Goal: Information Seeking & Learning: Learn about a topic

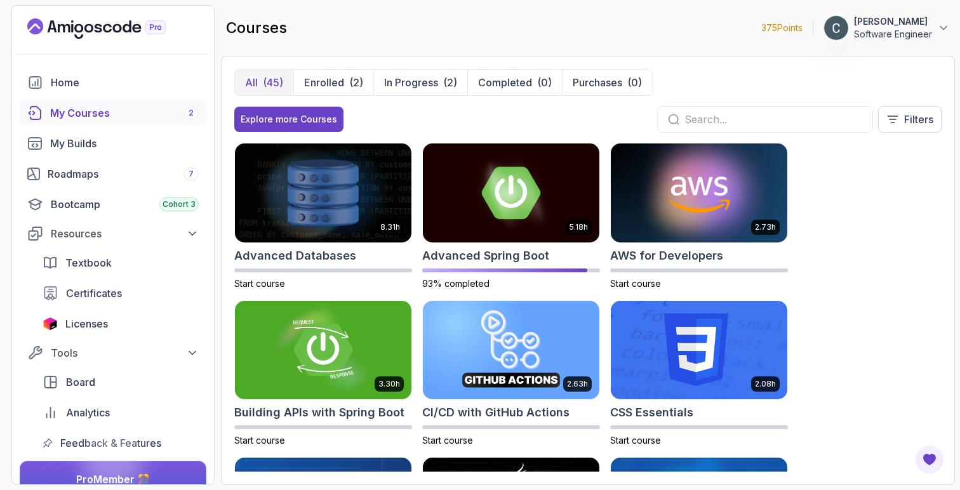
scroll to position [596, 0]
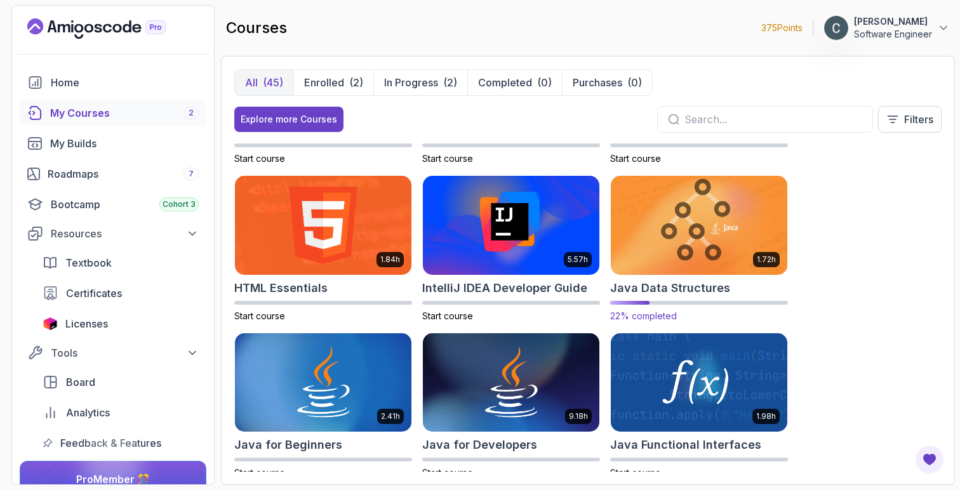
click at [741, 224] on img at bounding box center [698, 225] width 185 height 104
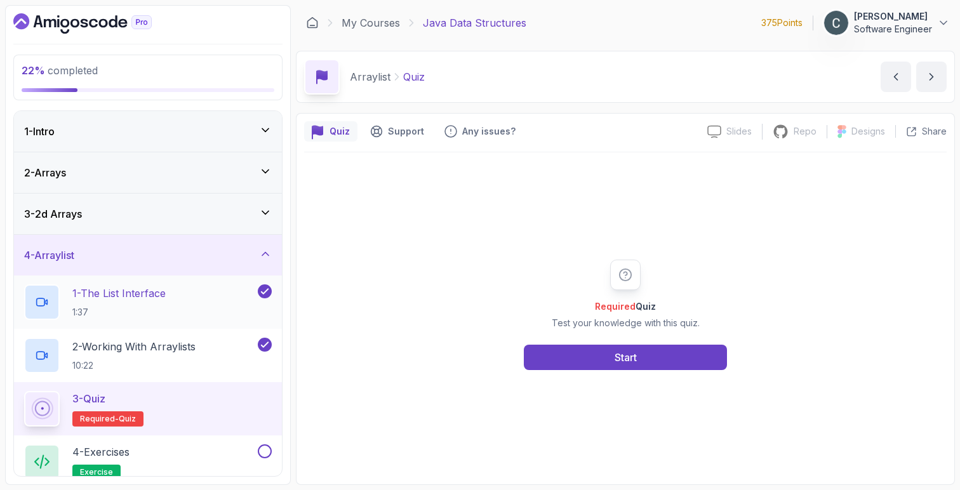
scroll to position [136, 0]
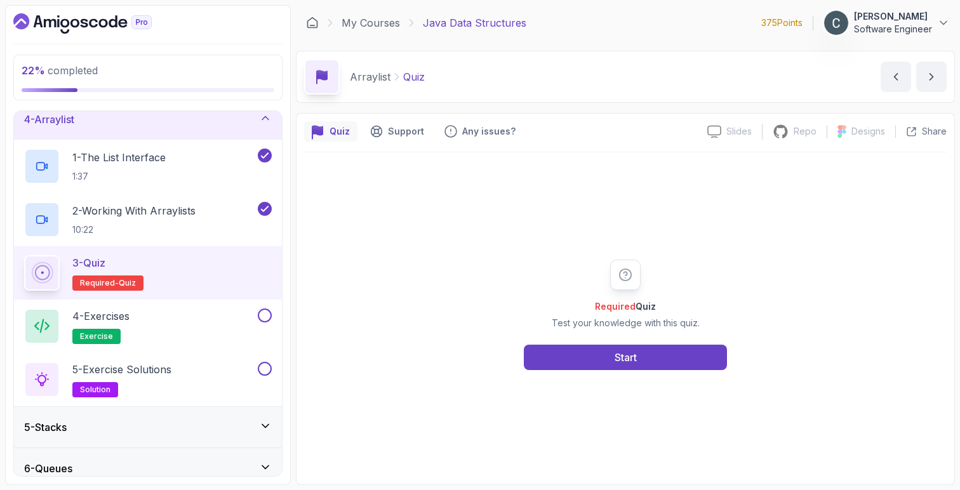
click at [182, 267] on div "3 - Quiz Required- quiz" at bounding box center [148, 273] width 248 height 36
click at [165, 215] on p "2 - Working With Arraylists" at bounding box center [133, 210] width 123 height 15
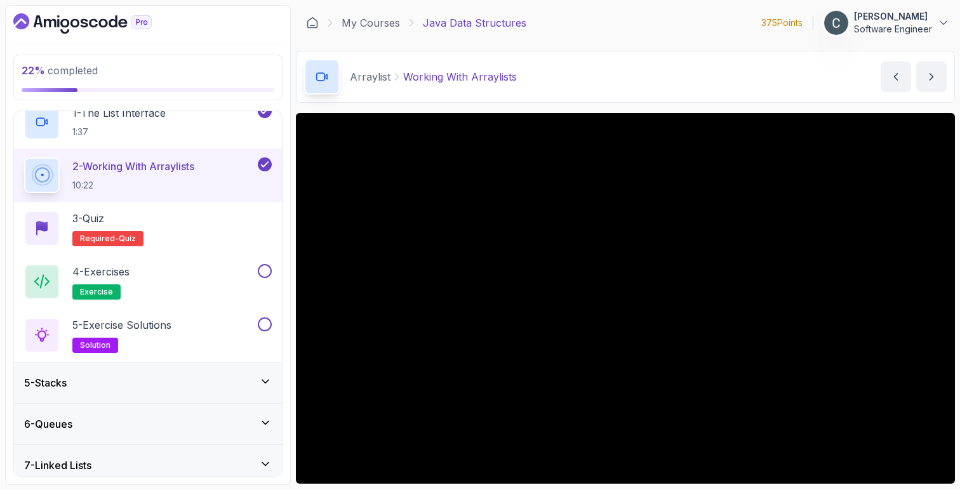
scroll to position [182, 0]
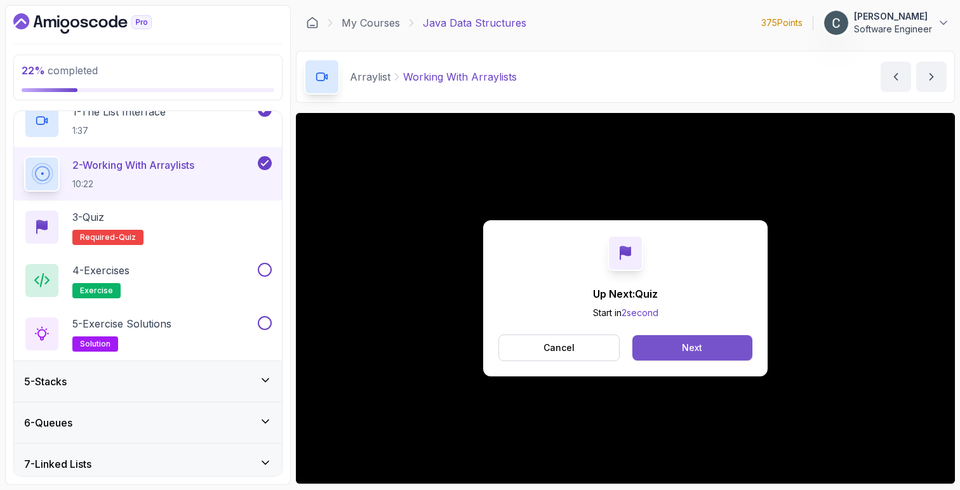
click at [659, 340] on button "Next" at bounding box center [692, 347] width 120 height 25
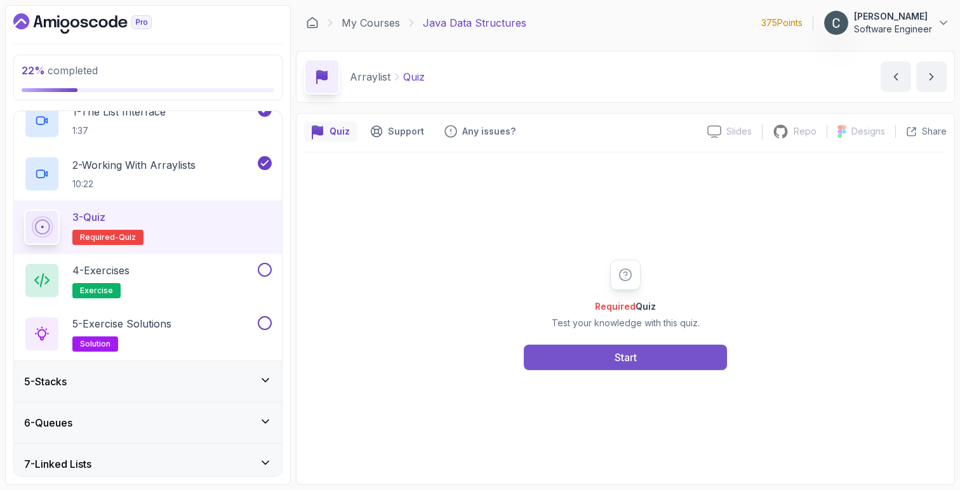
click at [642, 359] on button "Start" at bounding box center [625, 357] width 203 height 25
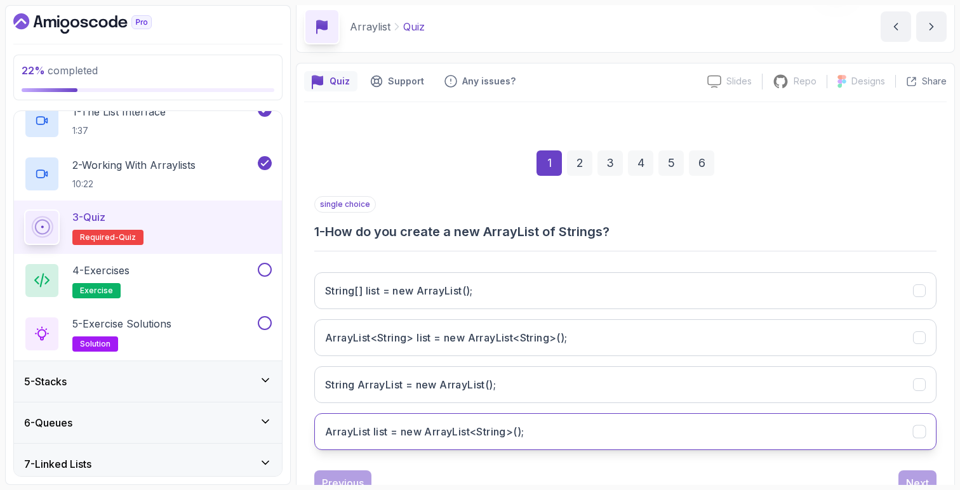
scroll to position [97, 0]
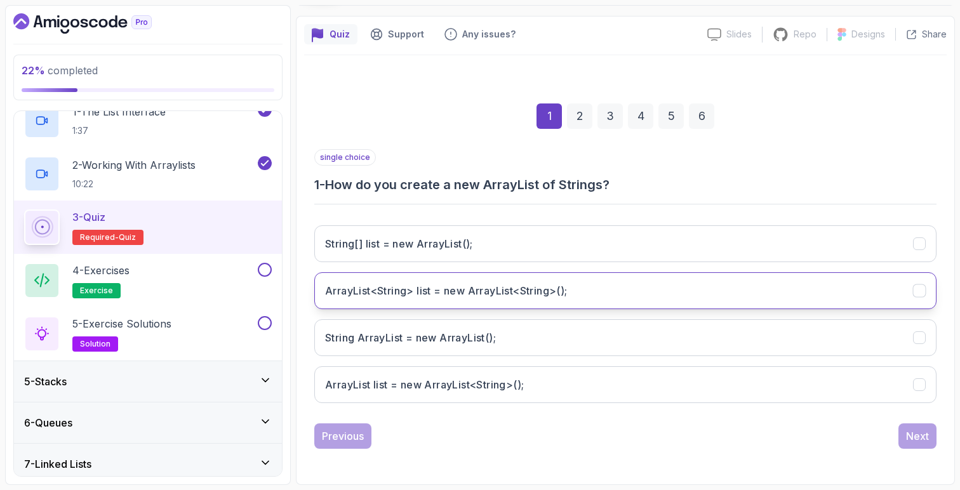
click at [490, 299] on button "ArrayList<String> list = new ArrayList<String>();" at bounding box center [625, 290] width 622 height 37
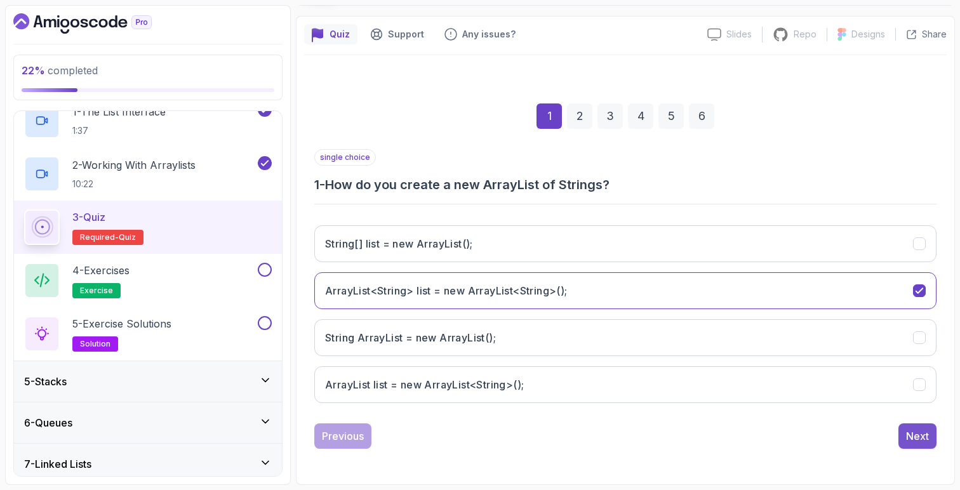
click at [914, 437] on div "Next" at bounding box center [917, 436] width 23 height 15
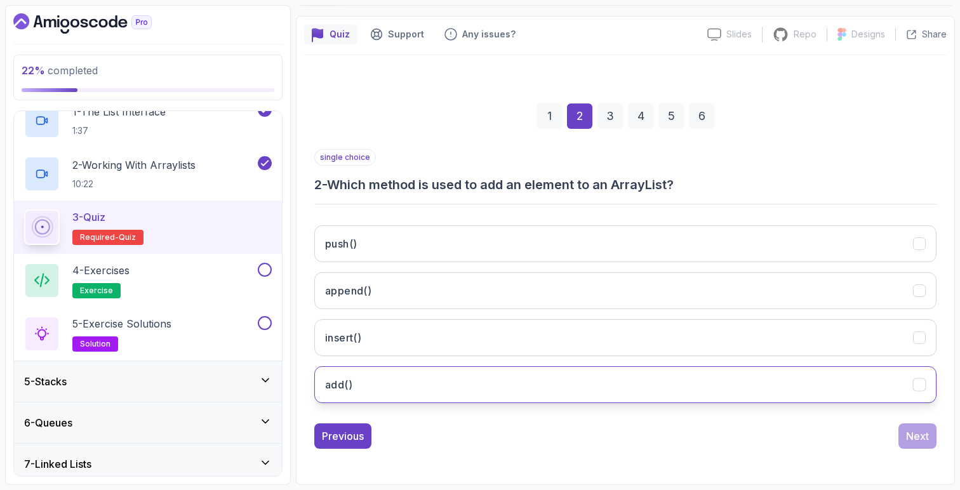
click at [406, 394] on button "add()" at bounding box center [625, 384] width 622 height 37
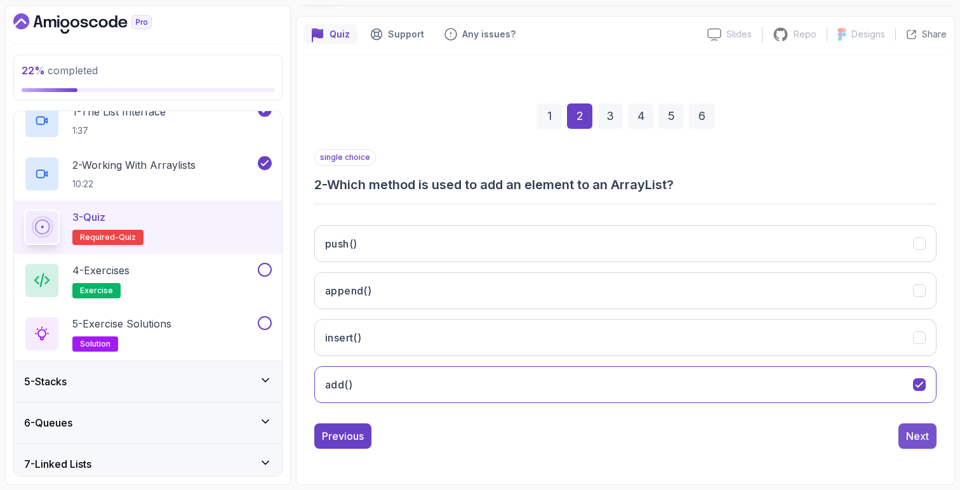
click at [916, 440] on div "Next" at bounding box center [917, 436] width 23 height 15
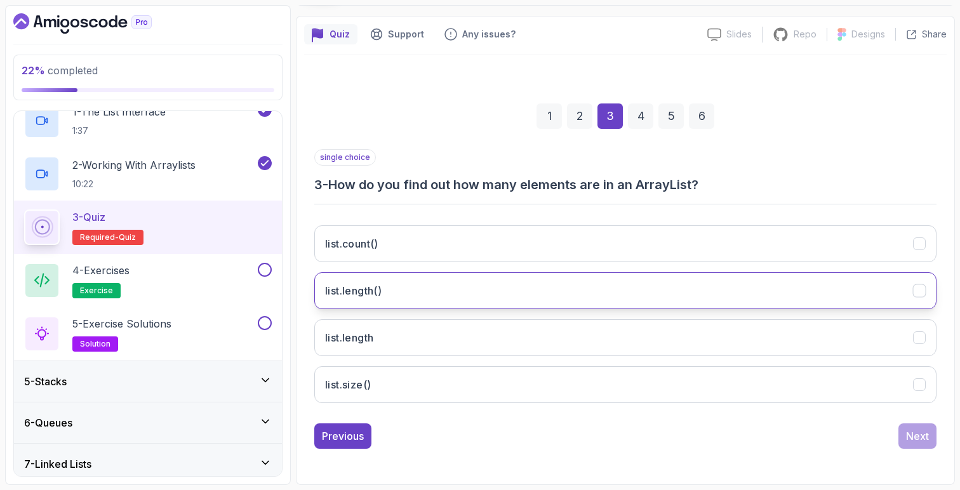
click at [429, 305] on button "list.length()" at bounding box center [625, 290] width 622 height 37
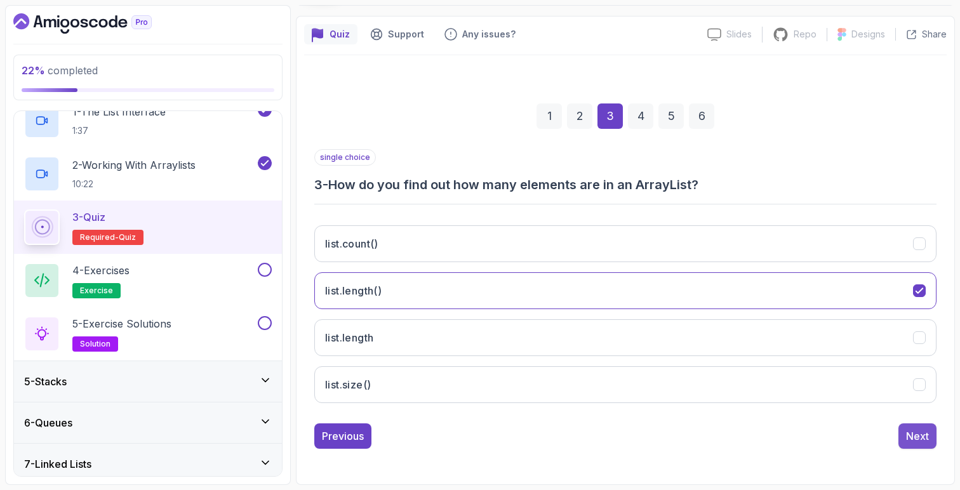
click at [926, 438] on div "Next" at bounding box center [917, 436] width 23 height 15
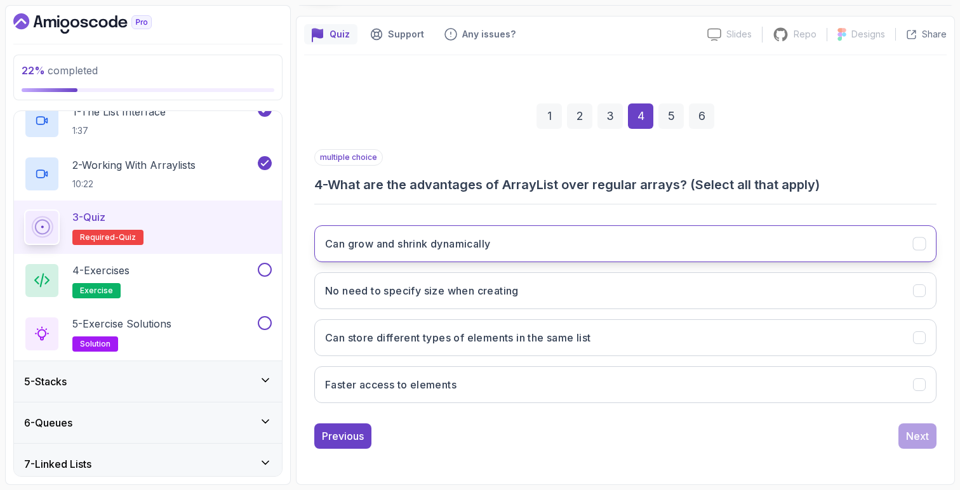
click at [448, 249] on h3 "Can grow and shrink dynamically" at bounding box center [407, 243] width 165 height 15
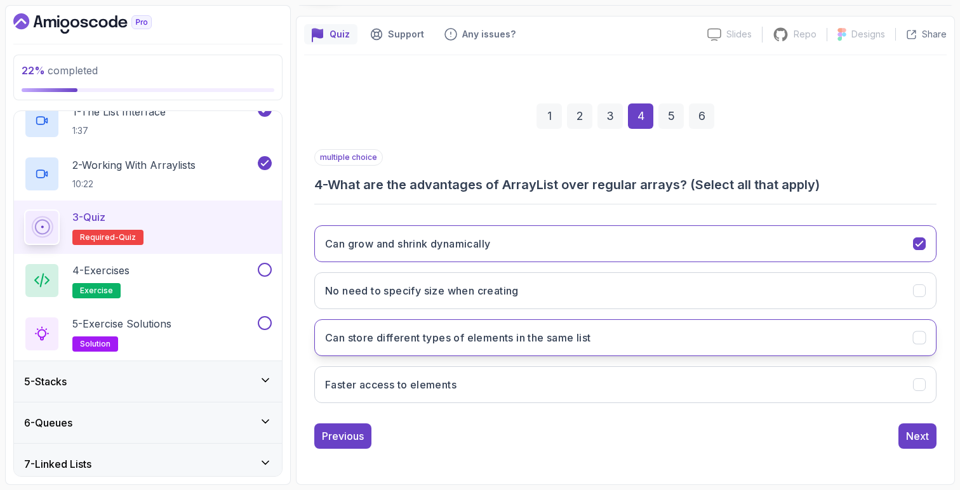
click at [445, 346] on button "Can store different types of elements in the same list" at bounding box center [625, 337] width 622 height 37
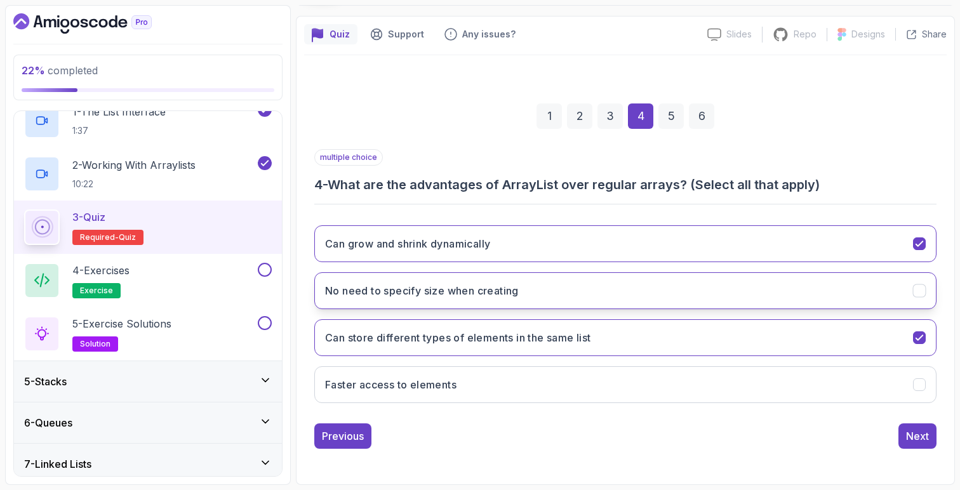
click at [502, 302] on button "No need to specify size when creating" at bounding box center [625, 290] width 622 height 37
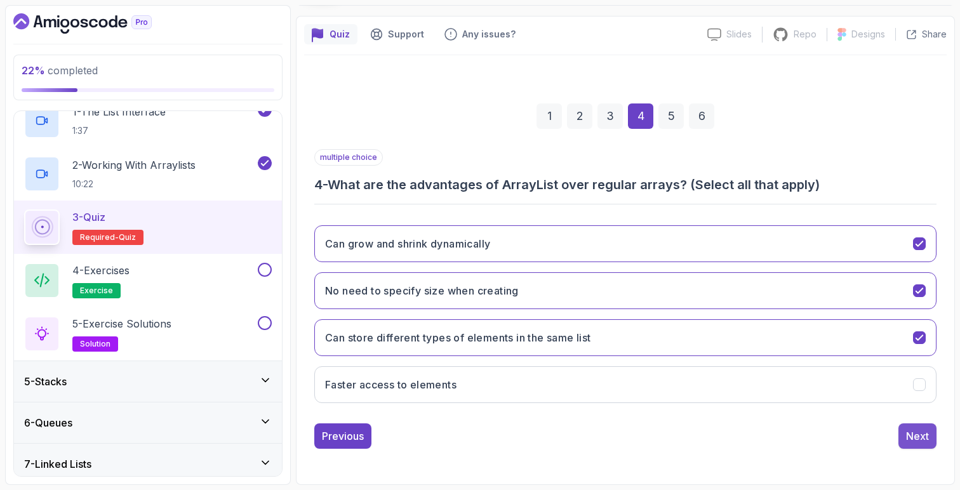
click at [916, 445] on button "Next" at bounding box center [918, 436] width 38 height 25
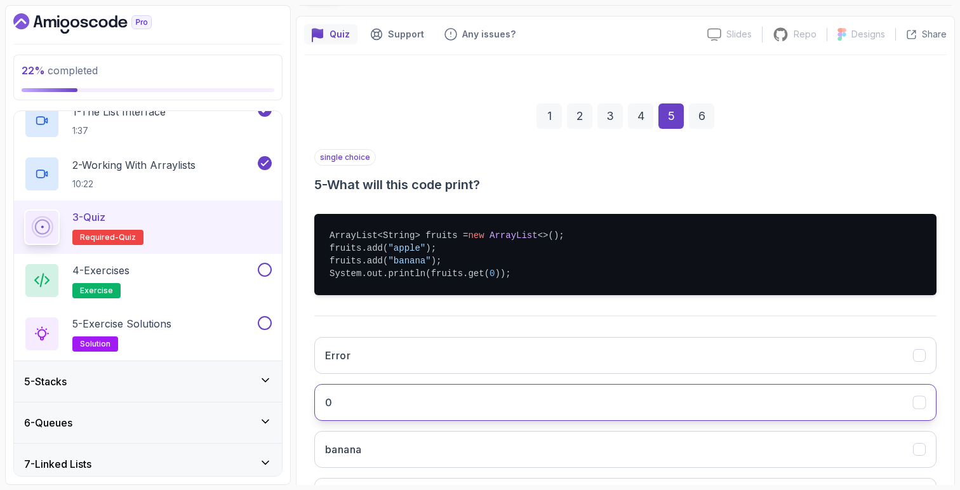
scroll to position [209, 0]
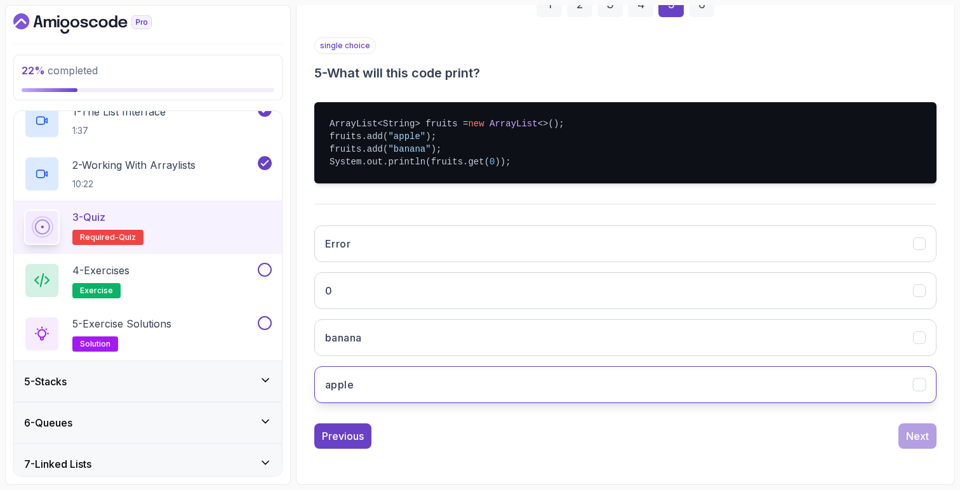
click at [398, 377] on button "apple" at bounding box center [625, 384] width 622 height 37
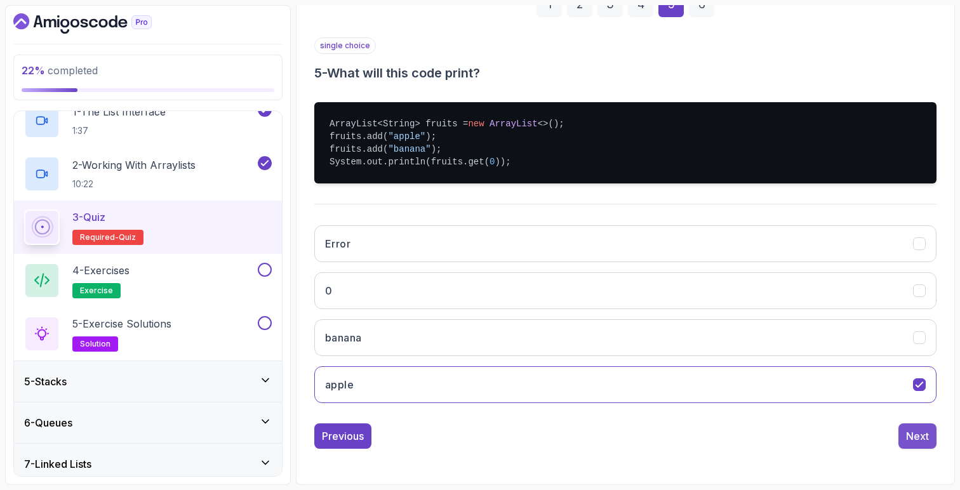
click at [920, 441] on div "Next" at bounding box center [917, 436] width 23 height 15
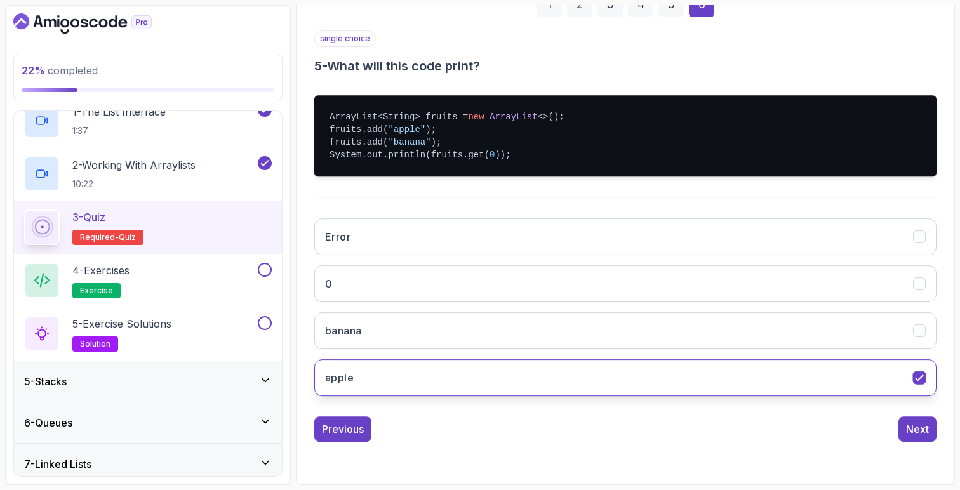
scroll to position [97, 0]
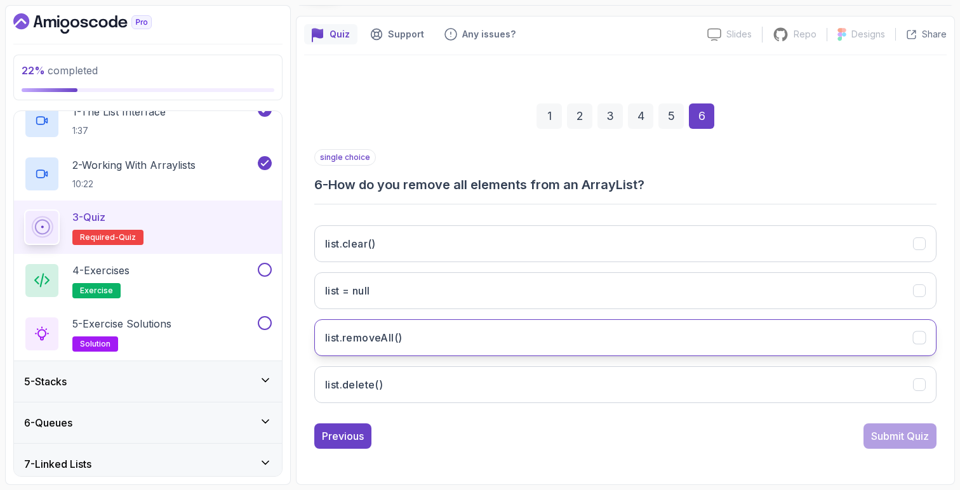
click at [481, 337] on button "list.removeAll()" at bounding box center [625, 337] width 622 height 37
click at [897, 434] on div "Submit Quiz" at bounding box center [900, 436] width 58 height 15
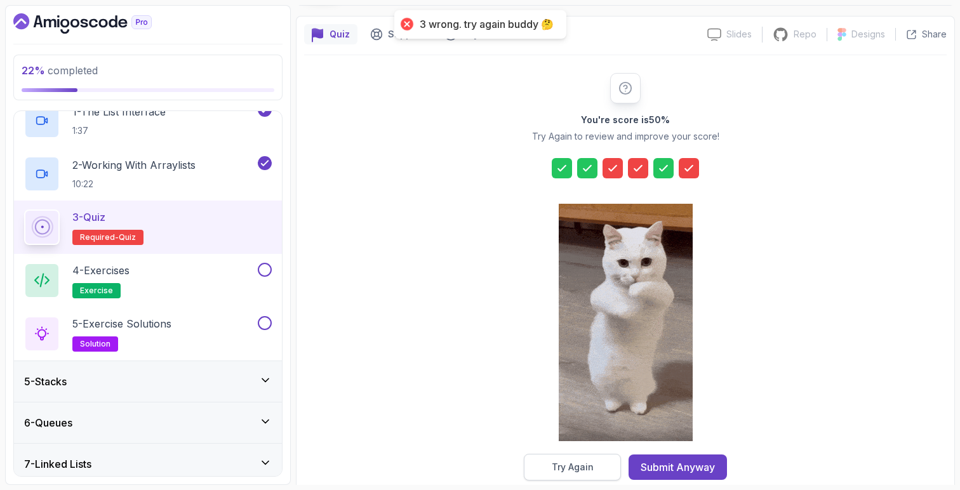
click at [593, 460] on button "Try Again" at bounding box center [572, 467] width 97 height 27
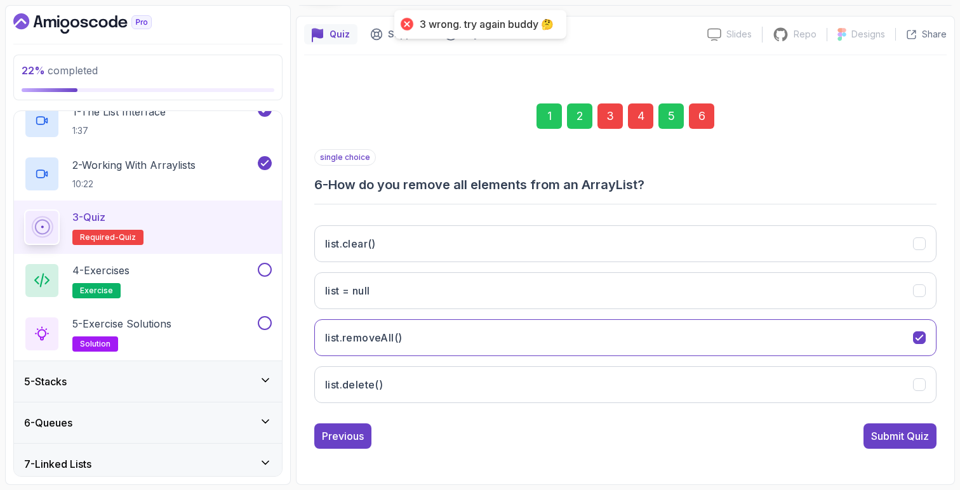
click at [612, 109] on div "3" at bounding box center [610, 116] width 25 height 25
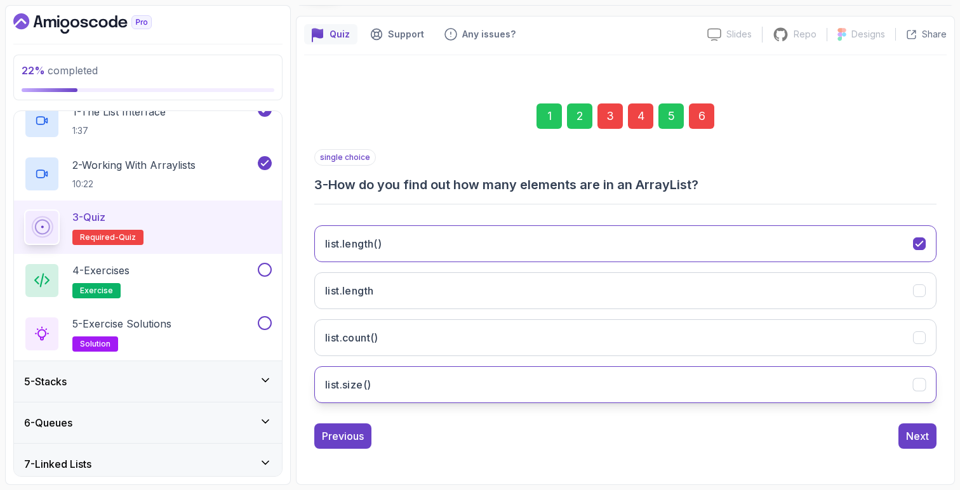
click at [573, 395] on button "list.size()" at bounding box center [625, 384] width 622 height 37
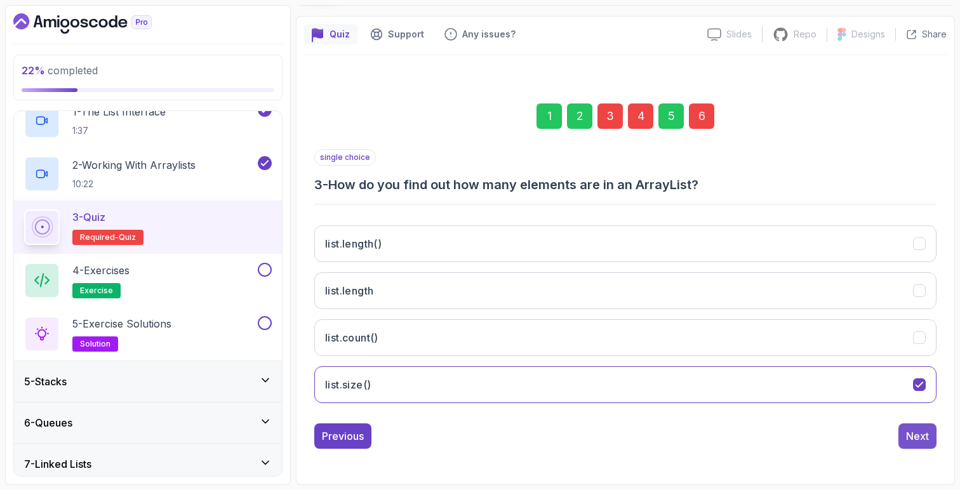
click at [920, 441] on div "Next" at bounding box center [917, 436] width 23 height 15
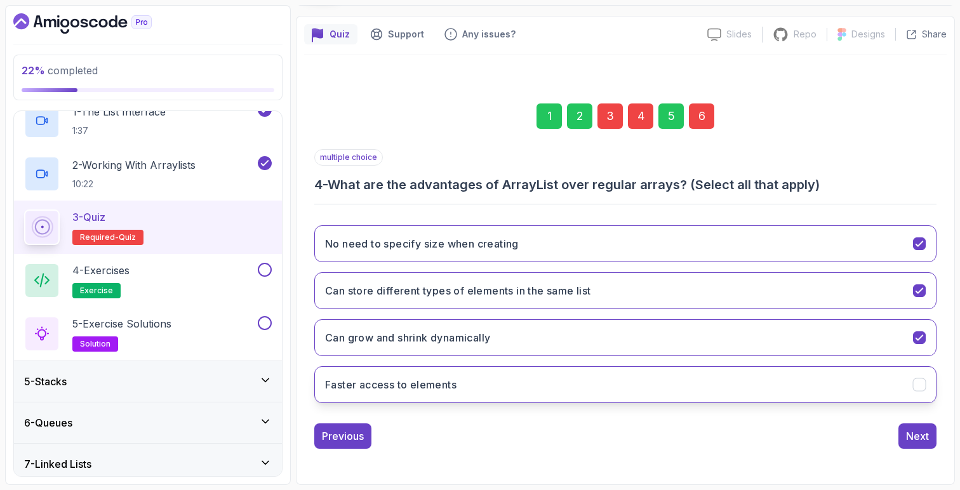
click at [514, 389] on button "Faster access to elements" at bounding box center [625, 384] width 622 height 37
click at [705, 114] on div "6" at bounding box center [701, 116] width 25 height 25
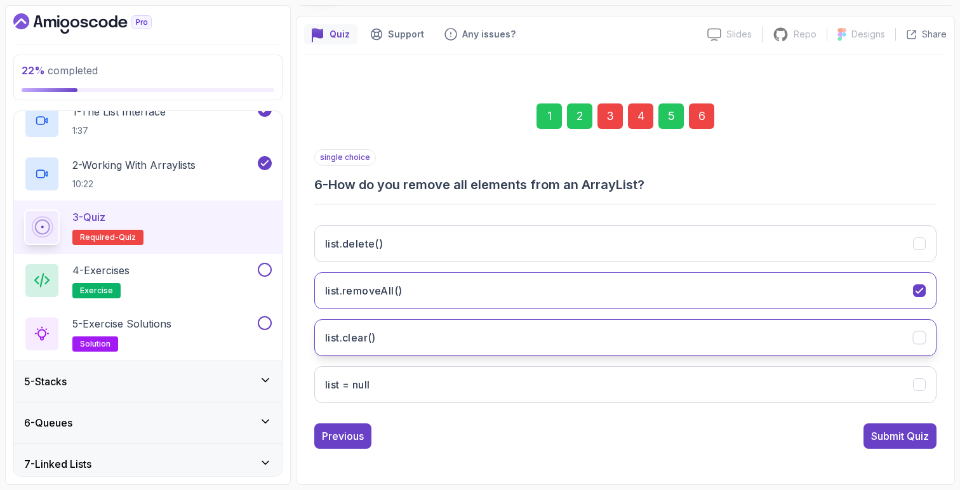
click at [435, 340] on button "list.clear()" at bounding box center [625, 337] width 622 height 37
click at [918, 439] on div "Submit Quiz" at bounding box center [900, 436] width 58 height 15
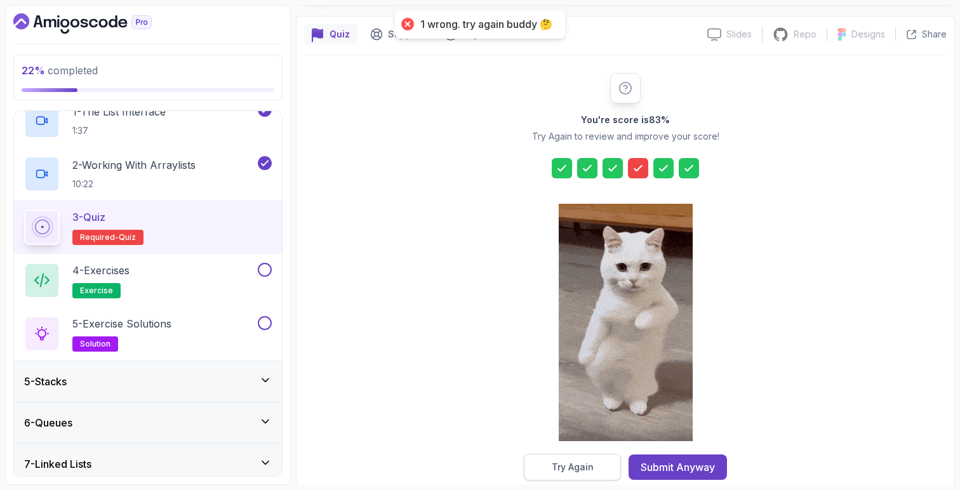
click at [591, 459] on button "Try Again" at bounding box center [572, 467] width 97 height 27
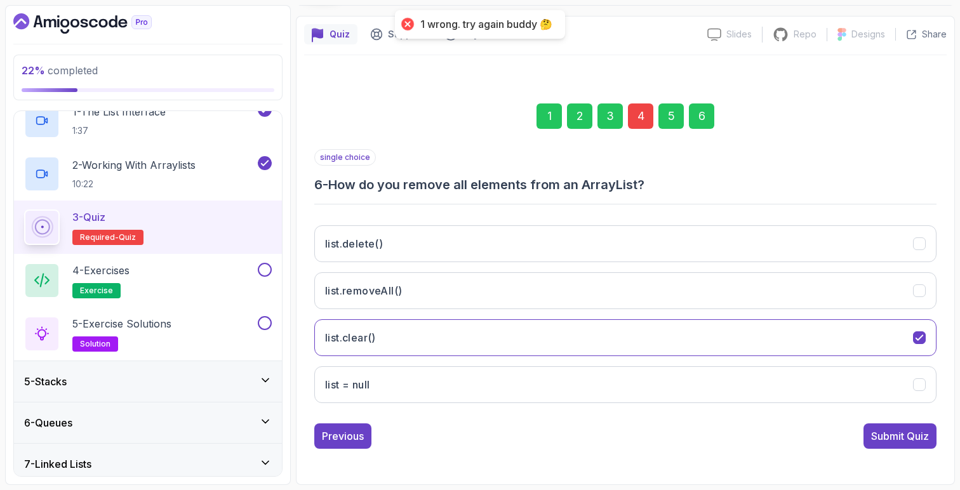
click at [646, 117] on div "4" at bounding box center [640, 116] width 25 height 25
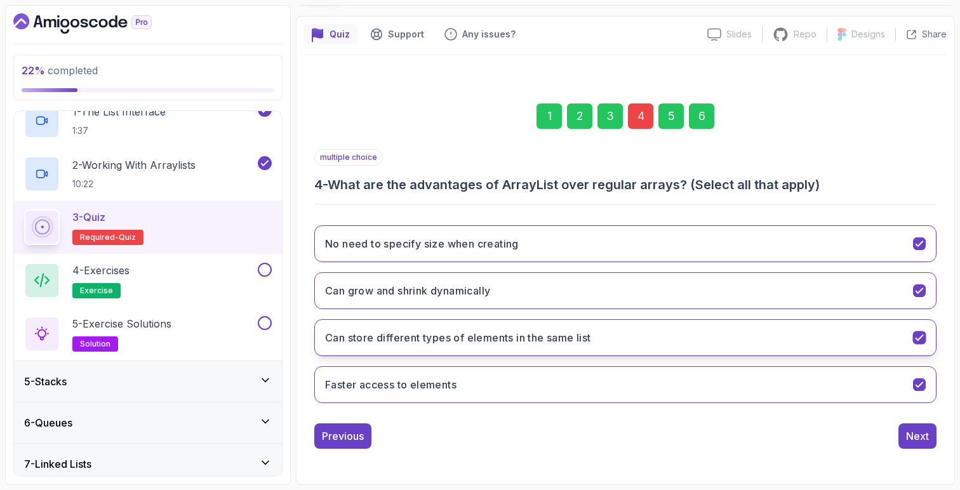
click at [920, 338] on icon "Can store different types of elements in the same list" at bounding box center [919, 337] width 7 height 5
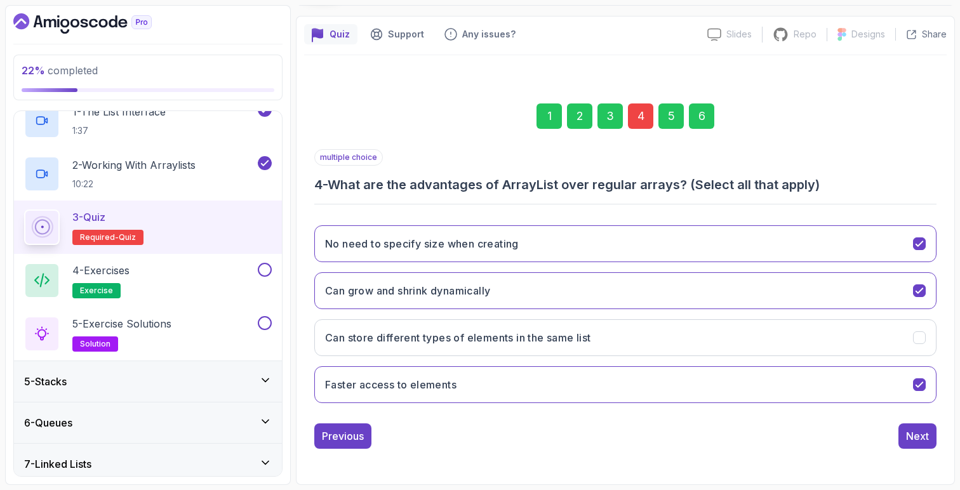
click at [915, 449] on div "1 2 3 4 5 6 multiple choice 4 - What are the advantages of ArrayList over regul…" at bounding box center [625, 266] width 643 height 386
click at [918, 443] on div "Next" at bounding box center [917, 436] width 23 height 15
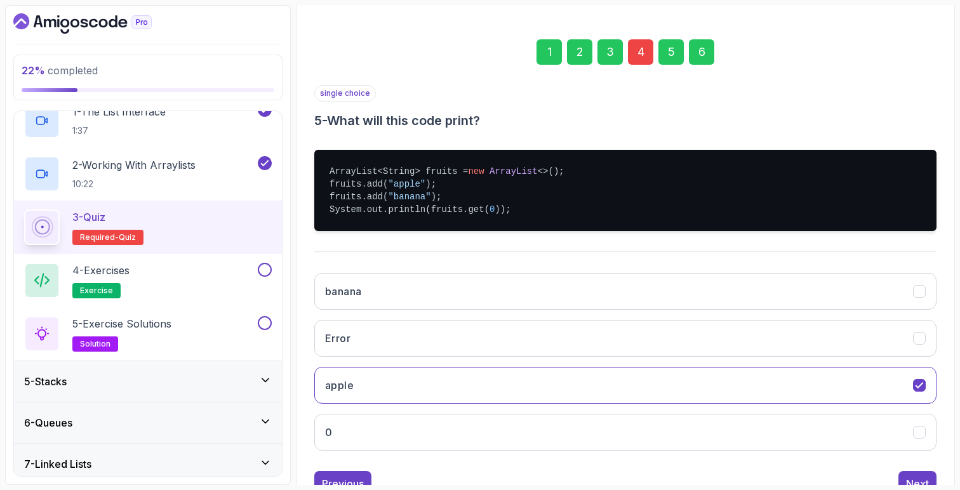
scroll to position [209, 0]
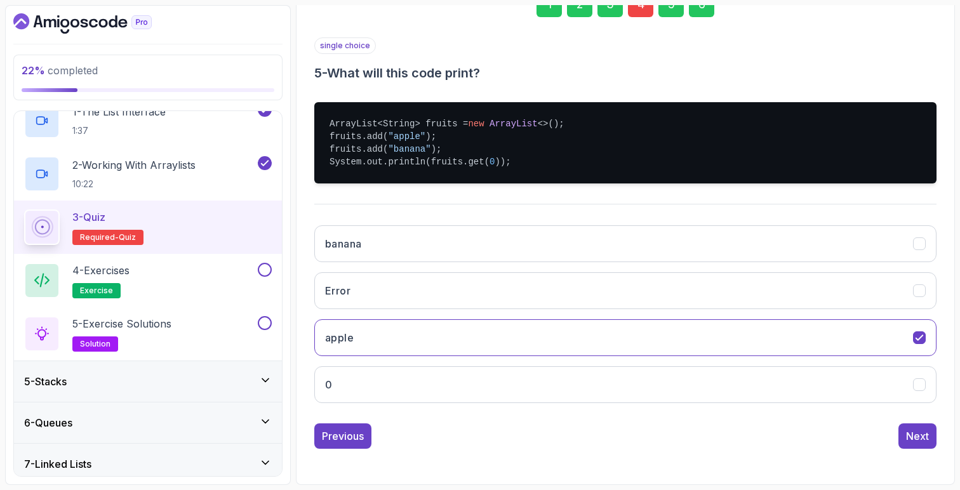
click at [940, 444] on div "1 2 3 4 5 6 single choice 5 - What will this code print? ArrayList<String> frui…" at bounding box center [625, 210] width 643 height 498
click at [922, 436] on div "Next" at bounding box center [917, 436] width 23 height 15
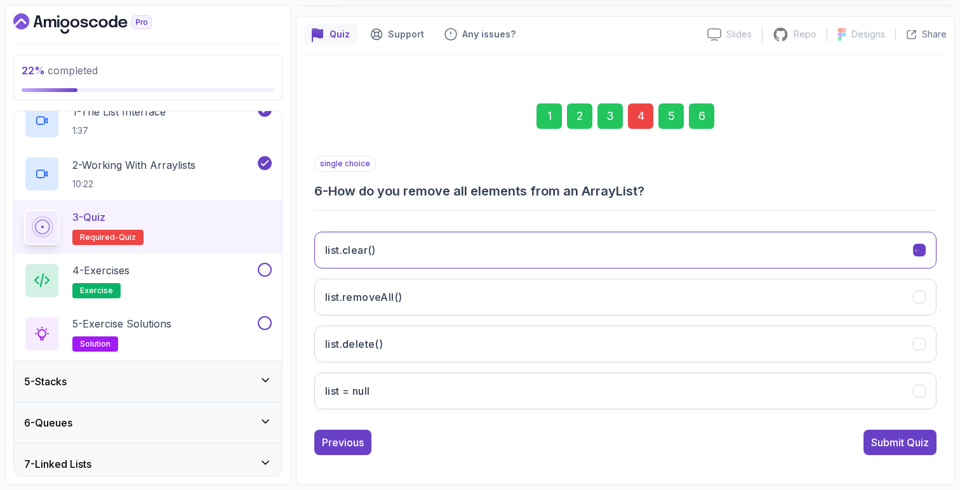
scroll to position [97, 0]
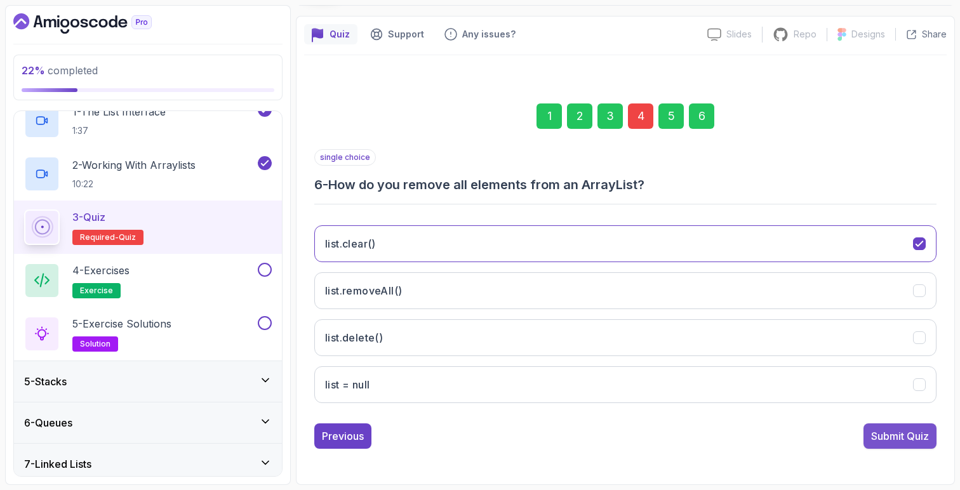
click at [884, 436] on div "Submit Quiz" at bounding box center [900, 436] width 58 height 15
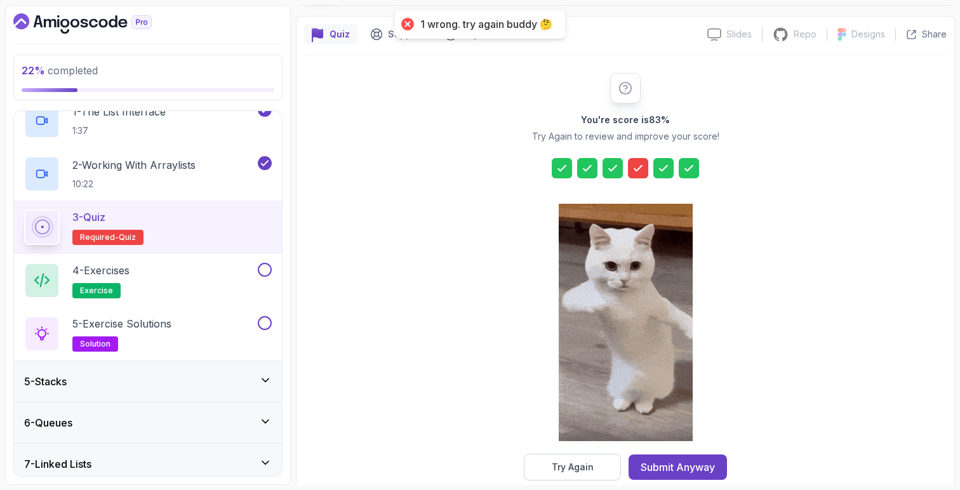
click at [636, 167] on icon at bounding box center [638, 168] width 13 height 13
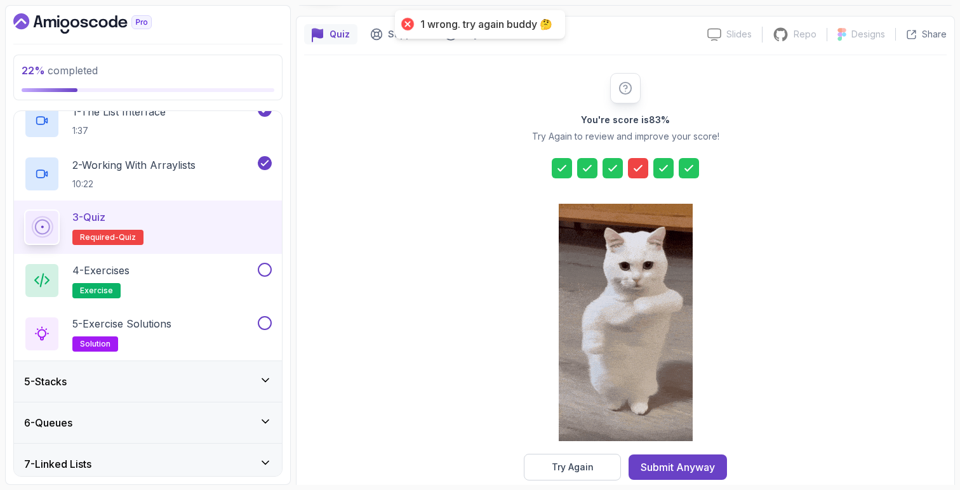
click at [582, 469] on div "Try Again" at bounding box center [573, 467] width 42 height 13
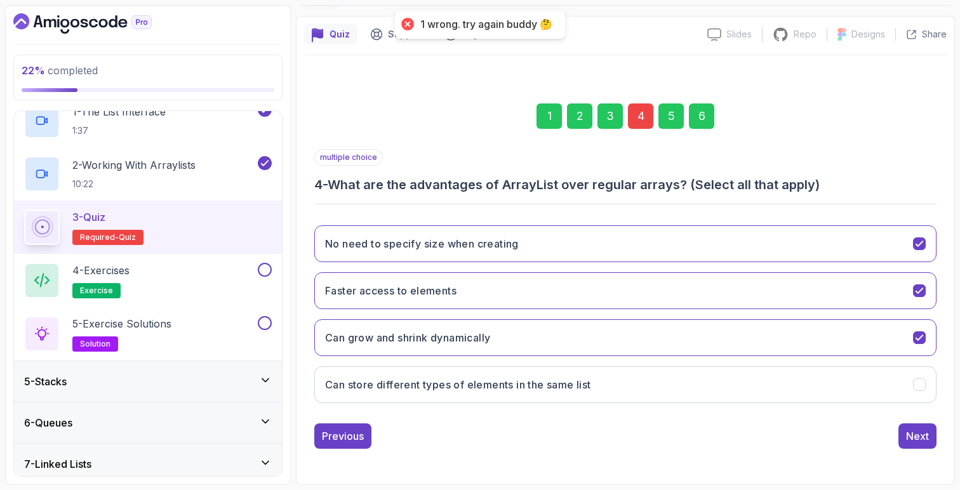
click at [638, 122] on div "4" at bounding box center [640, 116] width 25 height 25
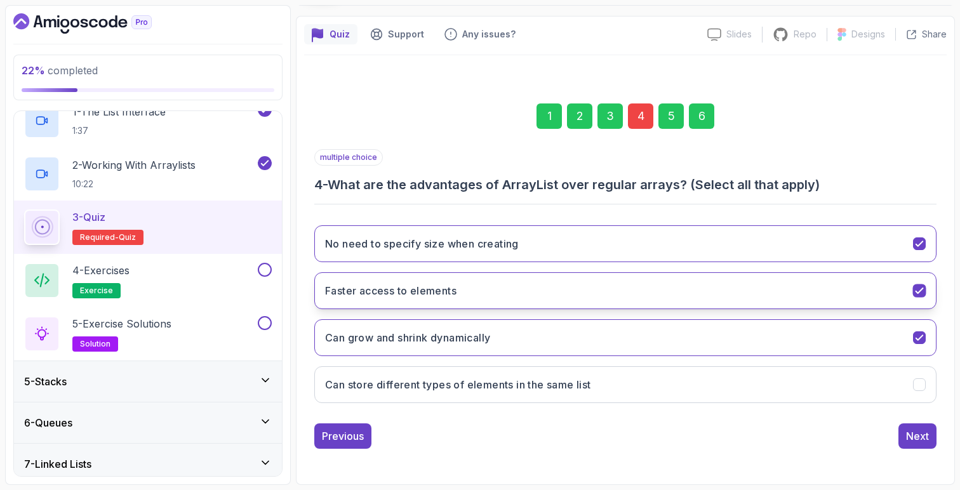
click at [920, 294] on icon "Faster access to elements" at bounding box center [920, 291] width 12 height 12
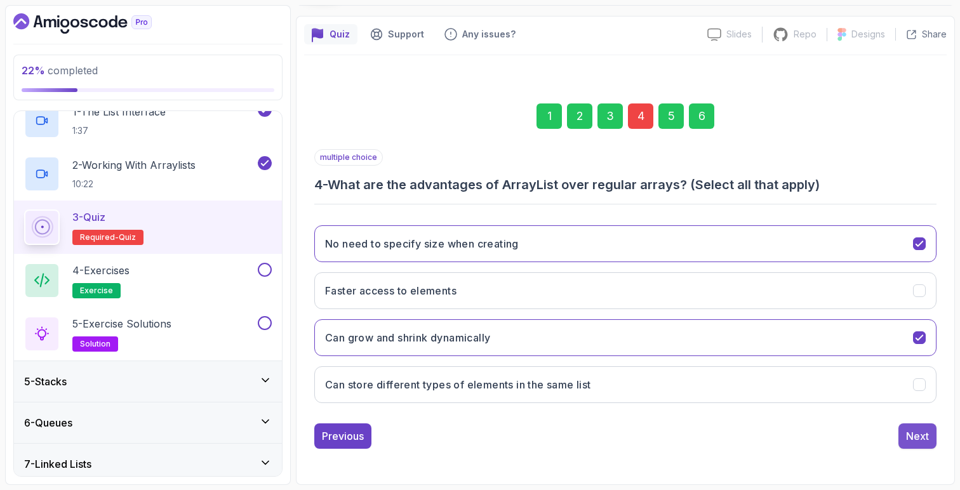
click at [905, 436] on button "Next" at bounding box center [918, 436] width 38 height 25
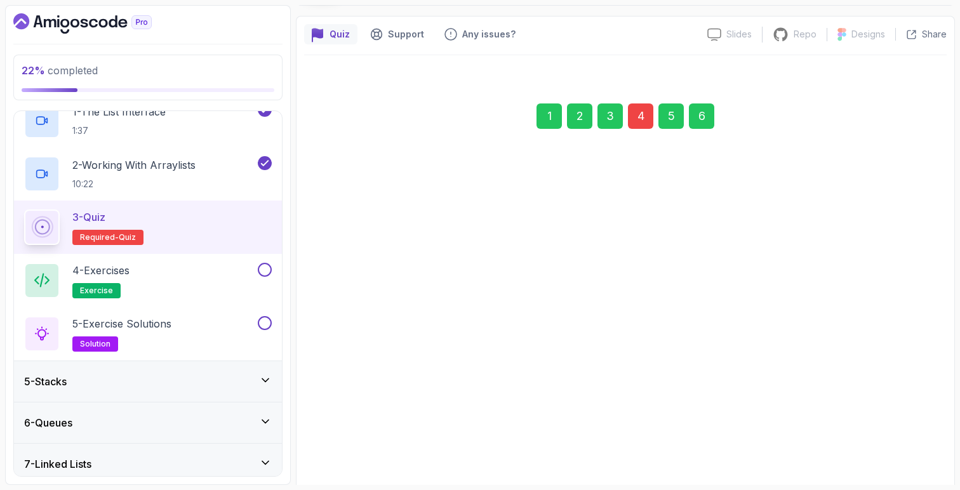
click at [697, 116] on div "6" at bounding box center [701, 116] width 25 height 25
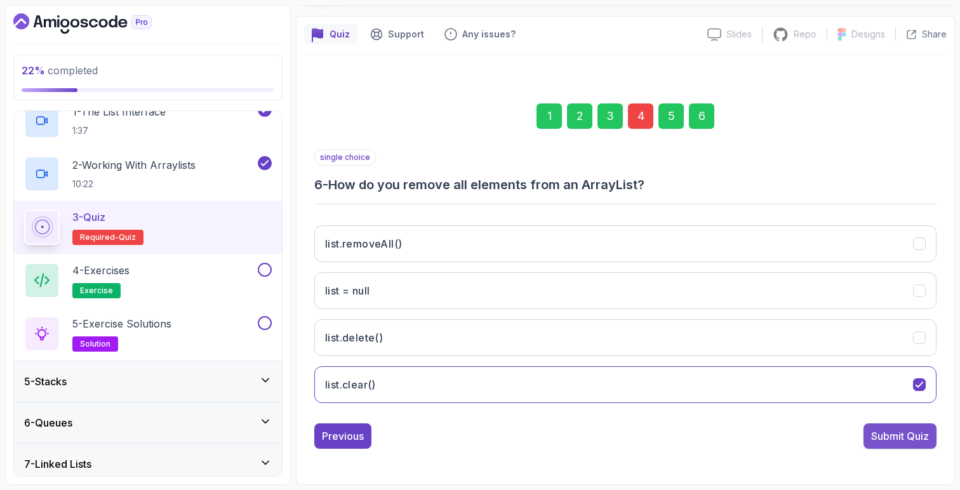
click at [897, 440] on div "Submit Quiz" at bounding box center [900, 436] width 58 height 15
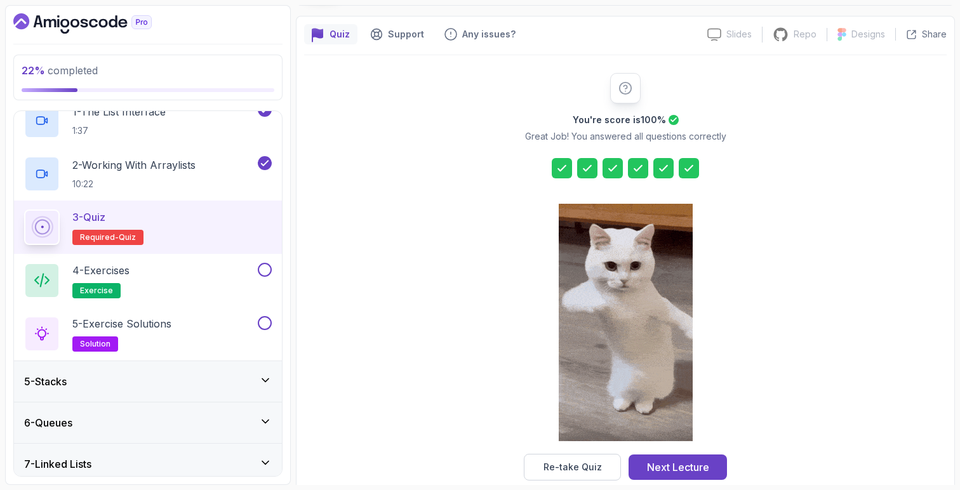
click at [634, 161] on div at bounding box center [638, 168] width 20 height 20
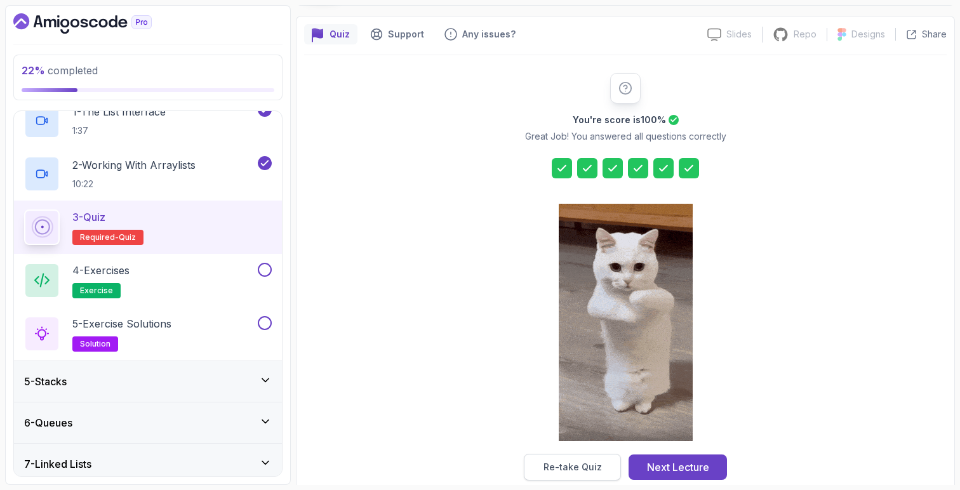
click at [601, 462] on button "Re-take Quiz" at bounding box center [572, 467] width 97 height 27
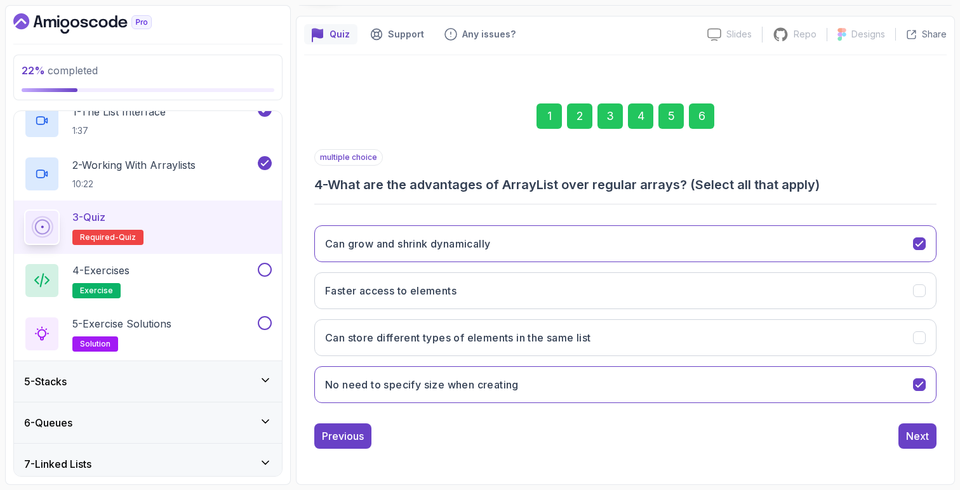
click at [643, 117] on div "4" at bounding box center [640, 116] width 25 height 25
click at [218, 279] on div "4 - Exercises exercise" at bounding box center [139, 281] width 231 height 36
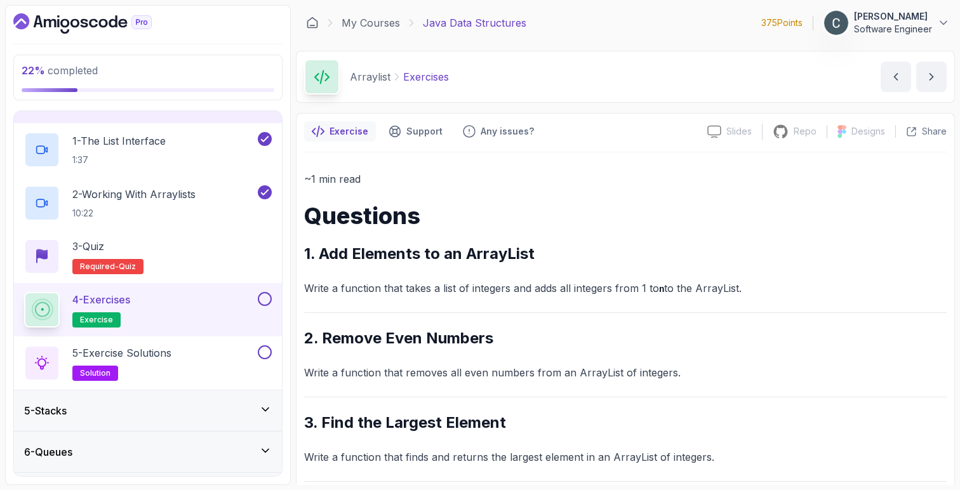
scroll to position [151, 0]
